Goal: Information Seeking & Learning: Learn about a topic

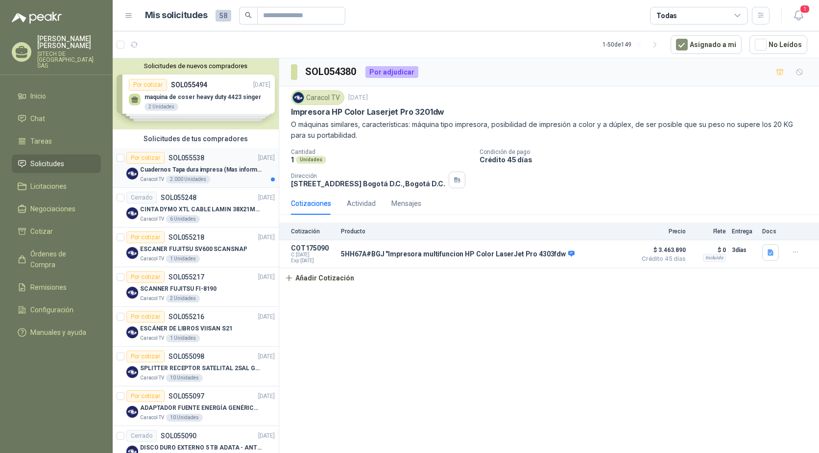
click at [211, 179] on div "Caracol TV 2.000 Unidades" at bounding box center [207, 179] width 135 height 8
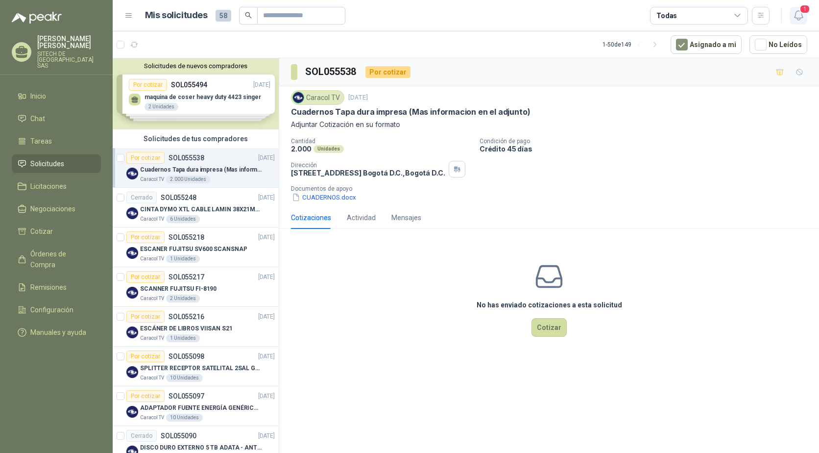
click at [798, 17] on icon "button" at bounding box center [799, 15] width 12 height 12
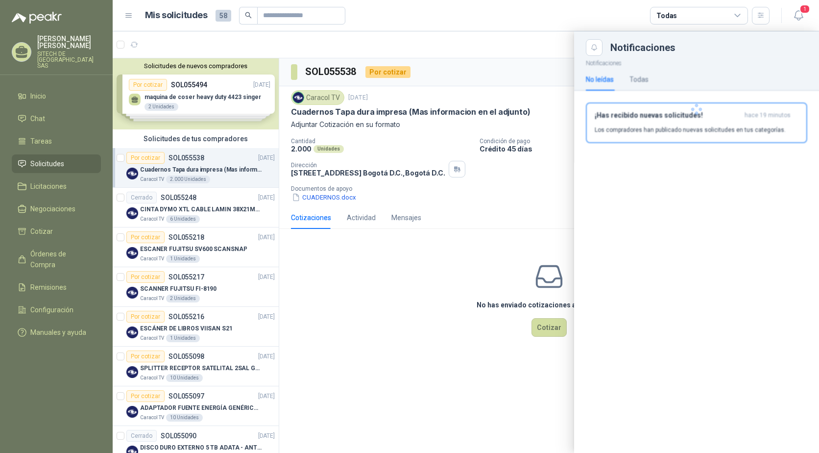
click at [709, 117] on div at bounding box center [696, 109] width 245 height 107
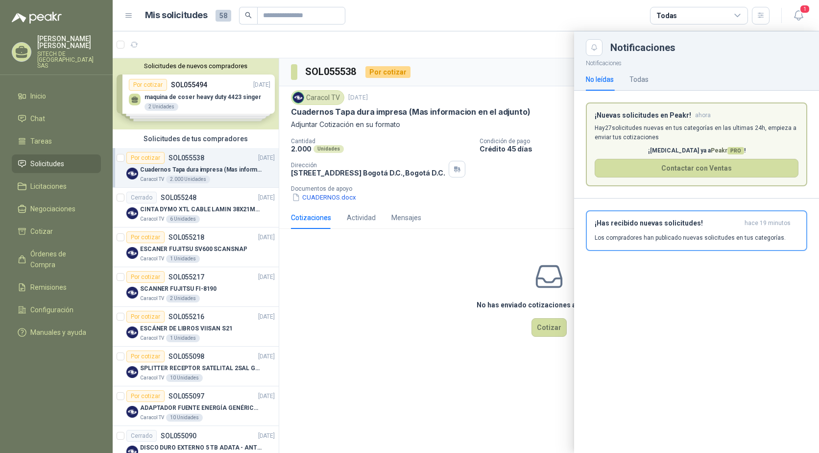
click at [610, 235] on p "Los compradores han publicado nuevas solicitudes en tus categorías." at bounding box center [690, 237] width 191 height 9
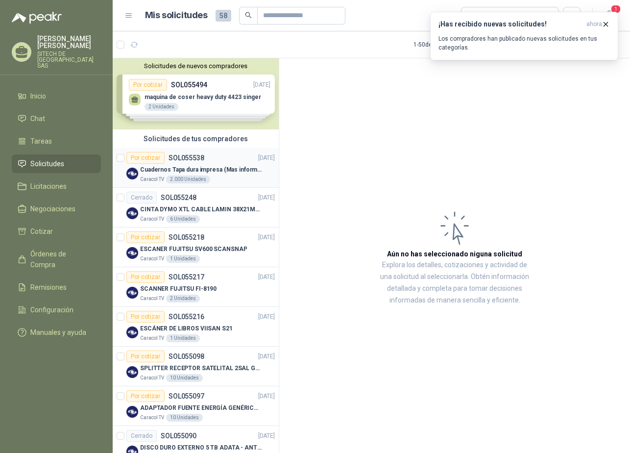
click at [211, 171] on p "Cuadernos Tapa dura impresa (Mas informacion en el adjunto)" at bounding box center [201, 169] width 122 height 9
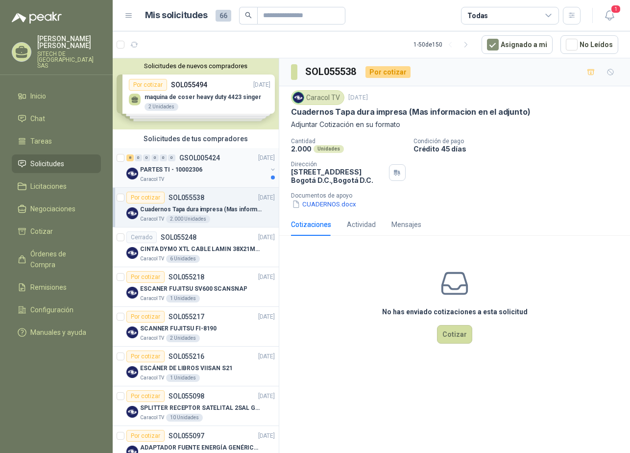
click at [195, 174] on p "PARTES TI - 10002306" at bounding box center [171, 169] width 62 height 9
